Goal: Task Accomplishment & Management: Manage account settings

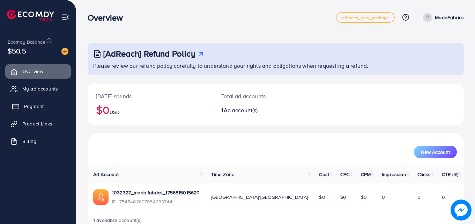
click at [44, 107] on link "Payment" at bounding box center [38, 106] width 66 height 14
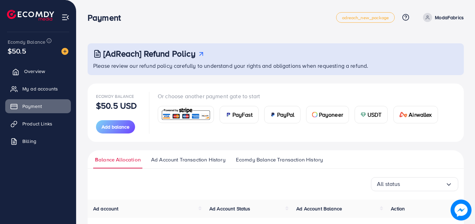
click at [37, 71] on span "Overview" at bounding box center [34, 71] width 21 height 7
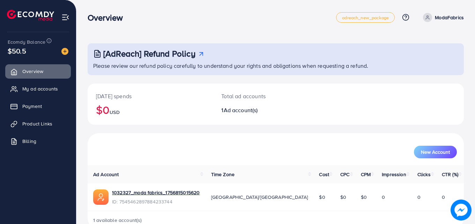
scroll to position [16, 0]
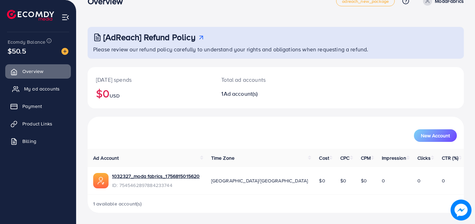
click at [55, 86] on span "My ad accounts" at bounding box center [42, 88] width 36 height 7
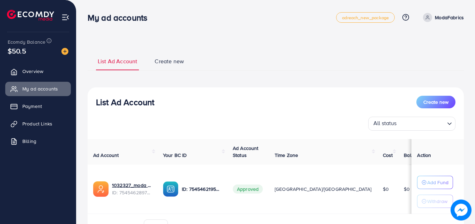
scroll to position [40, 0]
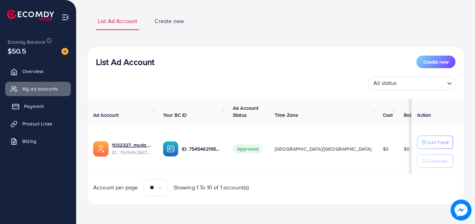
click at [43, 102] on link "Payment" at bounding box center [38, 106] width 66 height 14
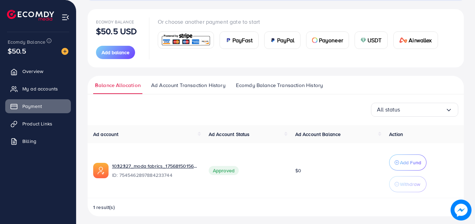
scroll to position [78, 0]
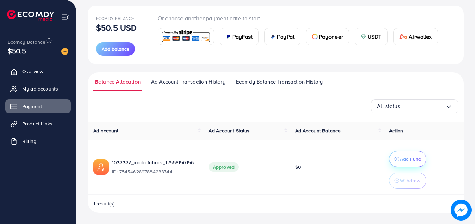
click at [412, 154] on button "Add Fund" at bounding box center [407, 159] width 37 height 16
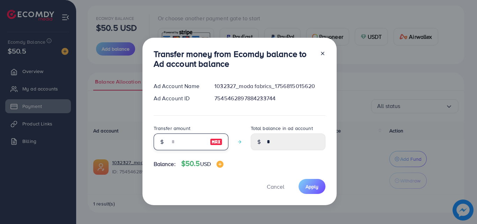
click at [181, 141] on input "number" at bounding box center [187, 141] width 35 height 17
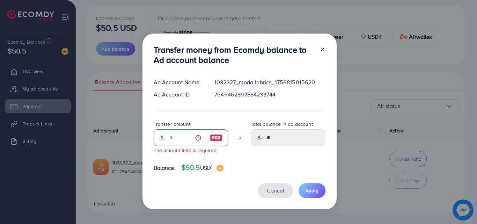
click at [274, 182] on div "Transfer money from Ecomdy balance to Ad account balance Ad Account Name 103232…" at bounding box center [239, 122] width 194 height 176
click at [275, 187] on span "Cancel" at bounding box center [275, 190] width 17 height 8
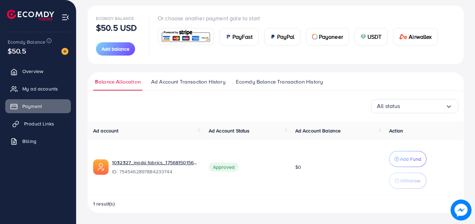
click at [46, 121] on span "Product Links" at bounding box center [39, 123] width 30 height 7
